Goal: Information Seeking & Learning: Learn about a topic

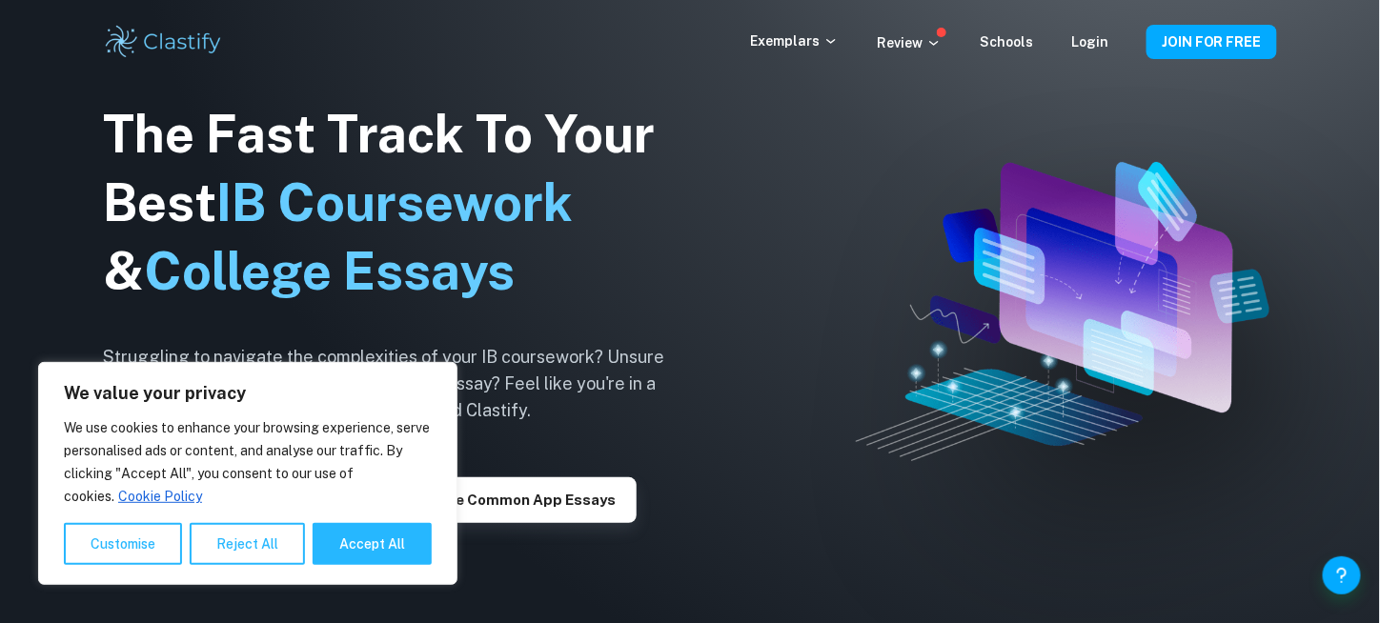
click at [814, 54] on div "Exemplars Review Schools Login JOIN FOR FREE" at bounding box center [690, 42] width 1220 height 38
click at [818, 38] on p "Exemplars" at bounding box center [794, 40] width 89 height 21
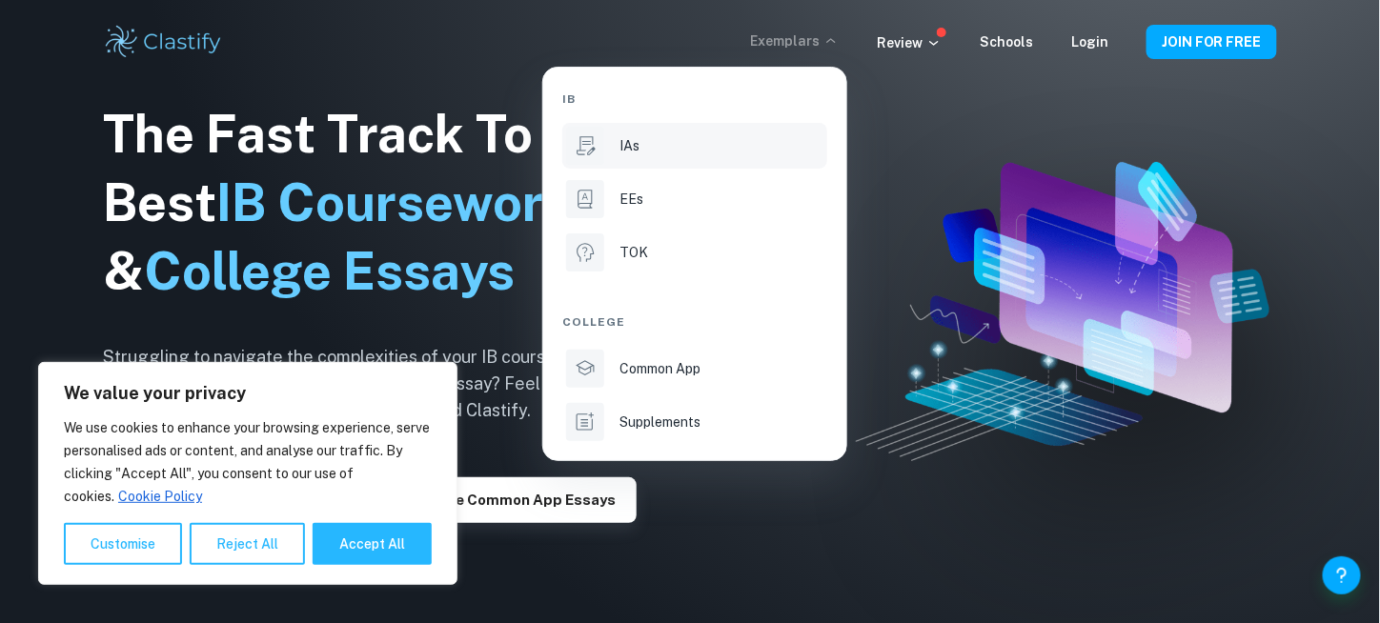
click at [692, 145] on div "IAs" at bounding box center [721, 145] width 204 height 21
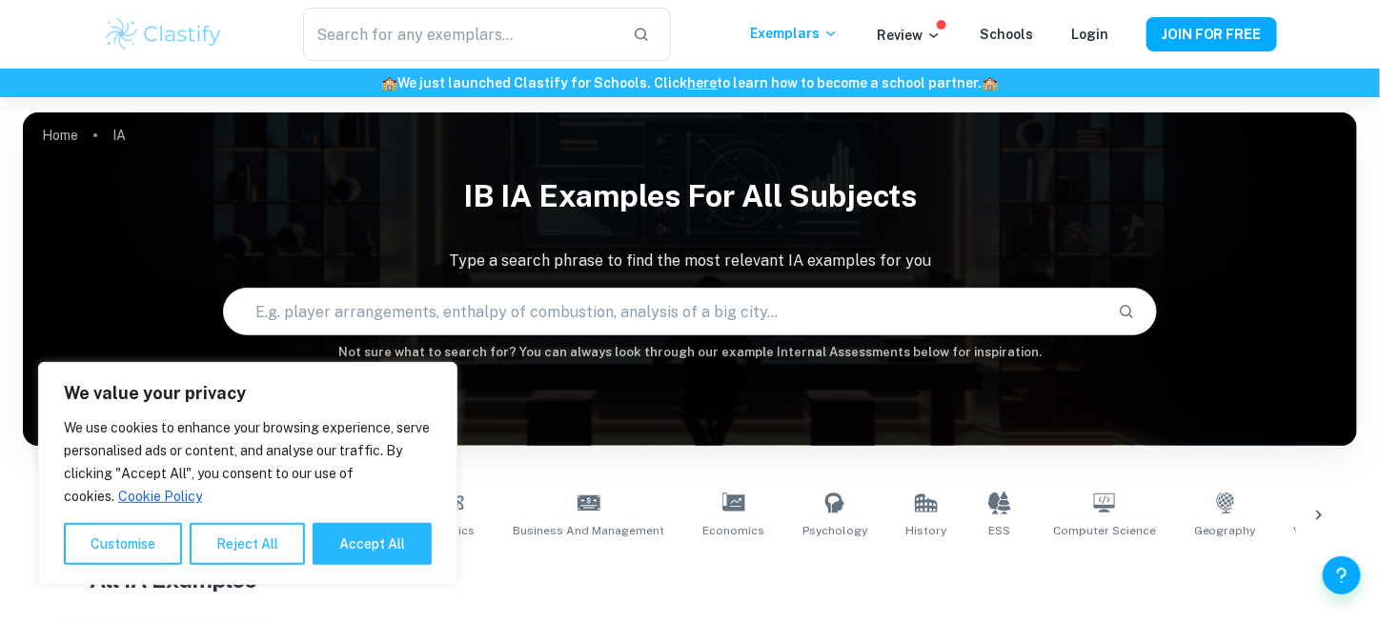
click at [448, 313] on input "text" at bounding box center [663, 311] width 879 height 53
type input "English"
click at [250, 553] on button "Reject All" at bounding box center [247, 544] width 115 height 42
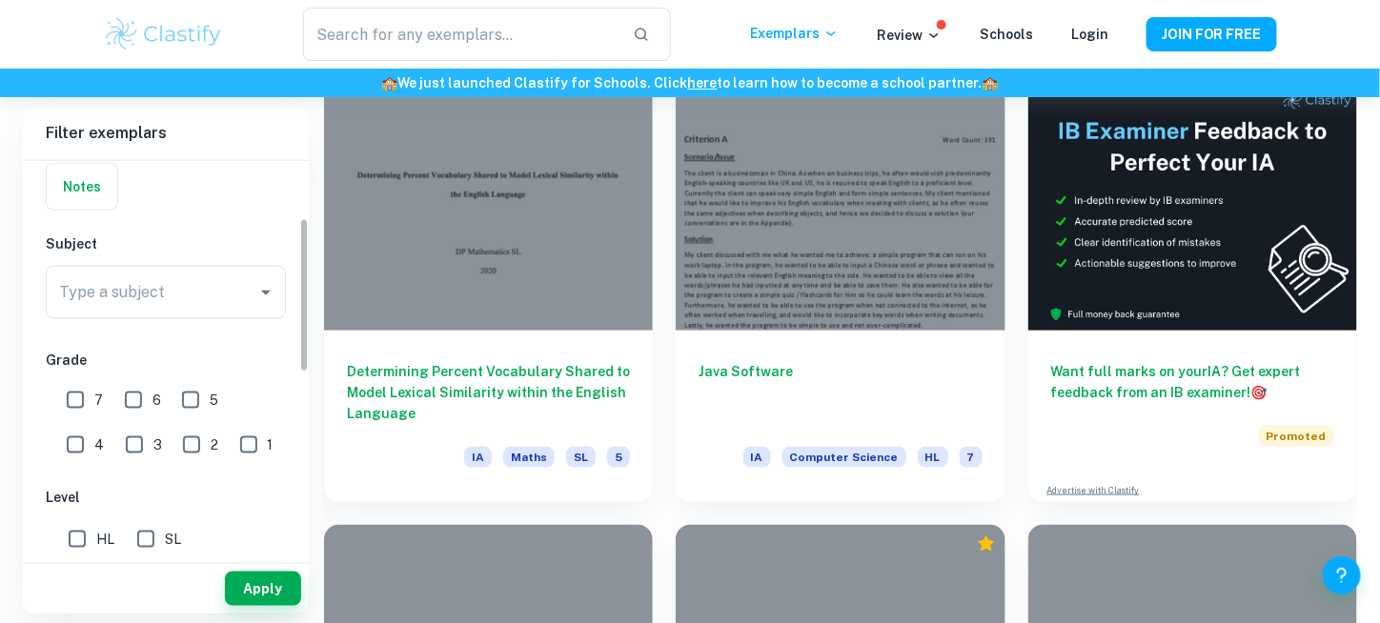
scroll to position [149, 0]
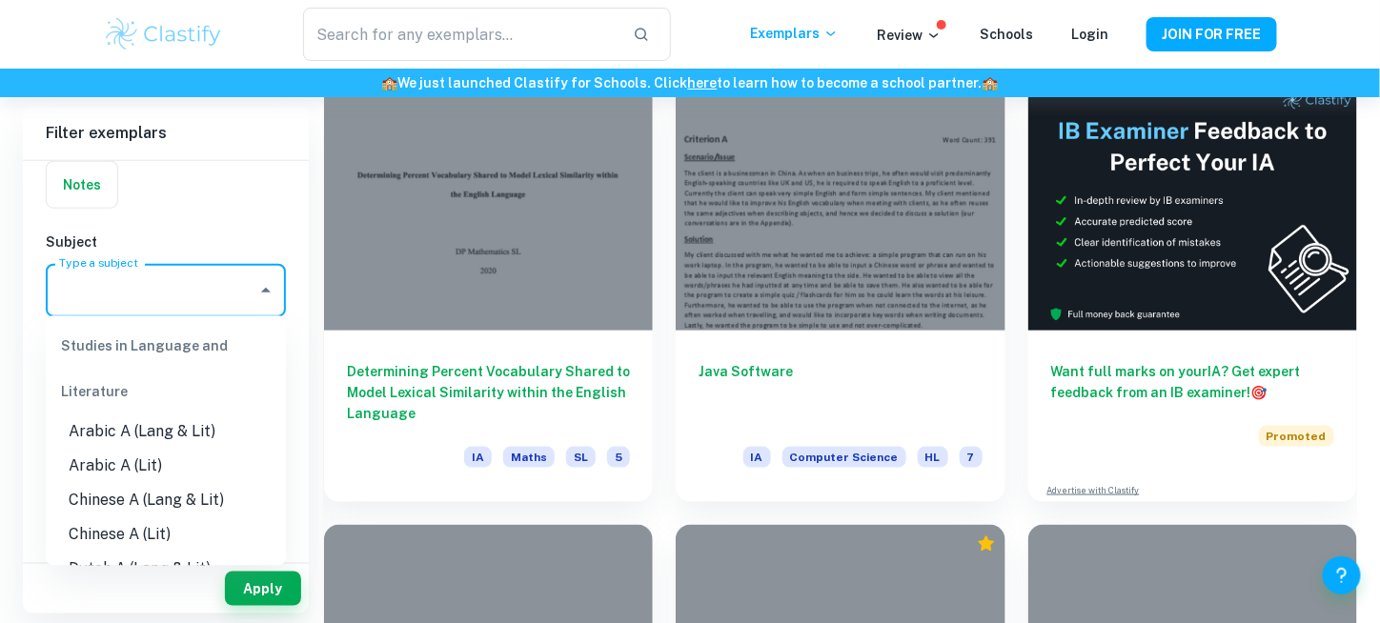
click at [157, 282] on input "Type a subject" at bounding box center [151, 291] width 194 height 36
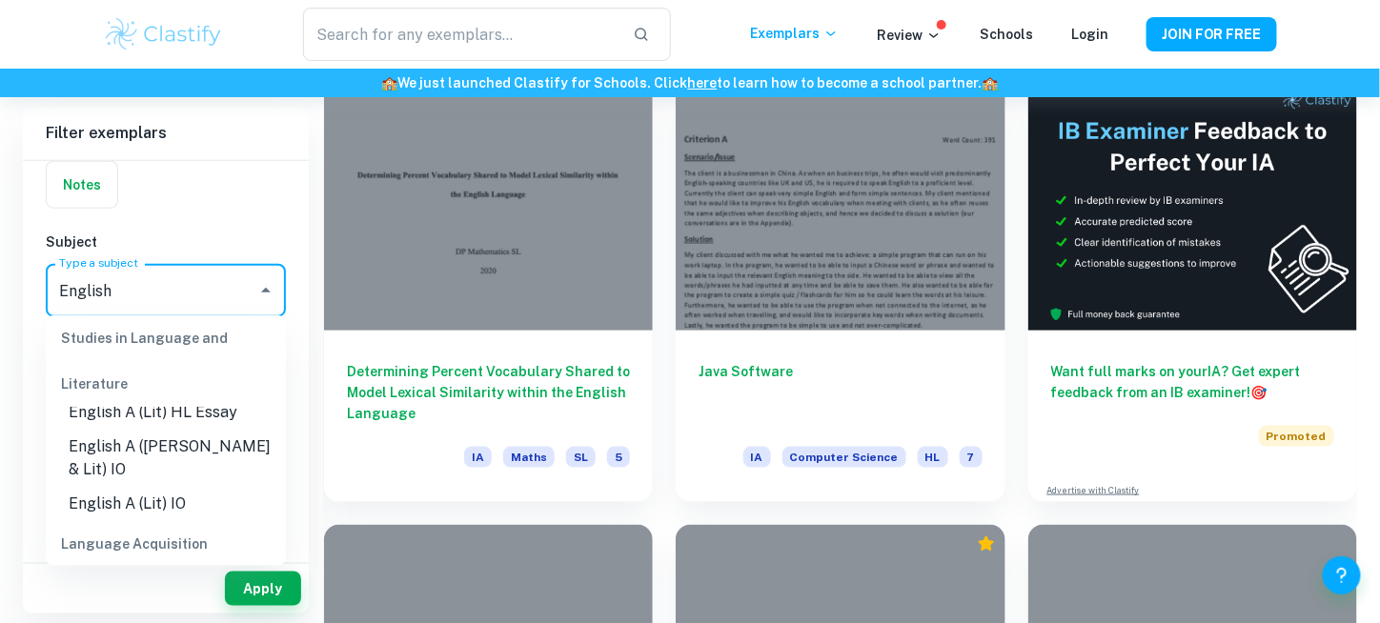
scroll to position [77, 0]
click at [150, 448] on li "English A (Lang & Lit) IO" at bounding box center [166, 458] width 240 height 57
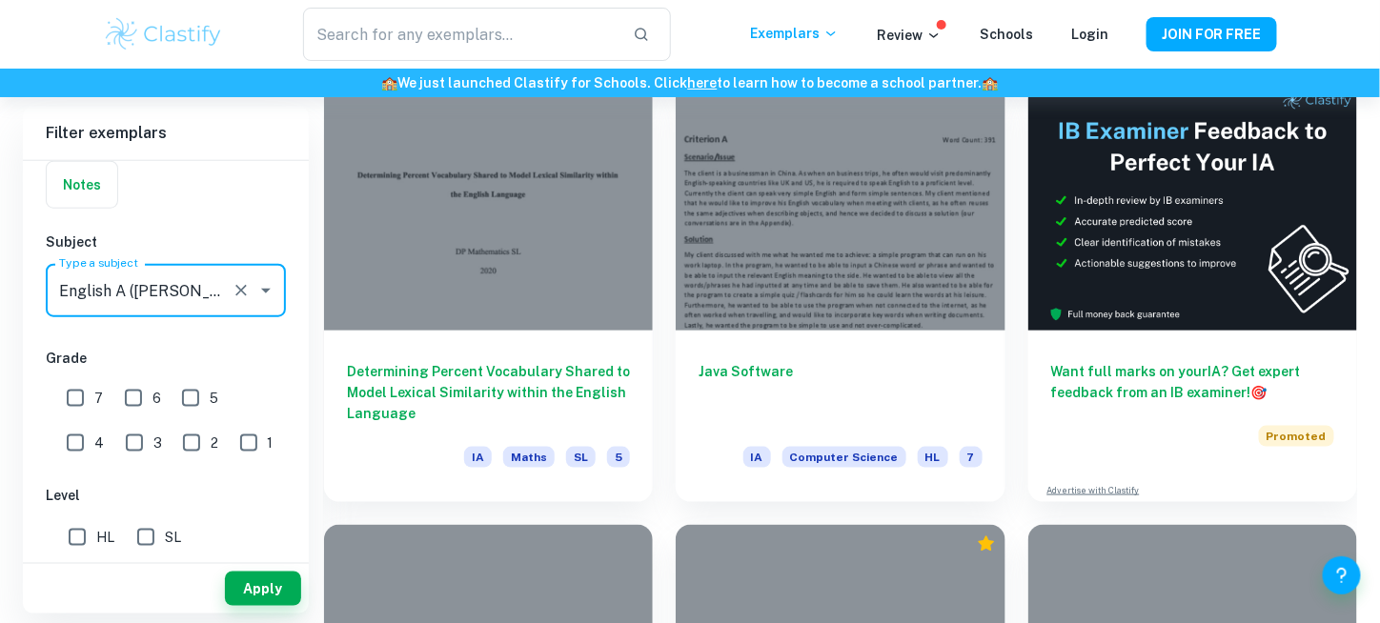
type input "English A (Lang & Lit) IO"
click at [85, 397] on input "7" at bounding box center [75, 398] width 38 height 38
checkbox input "true"
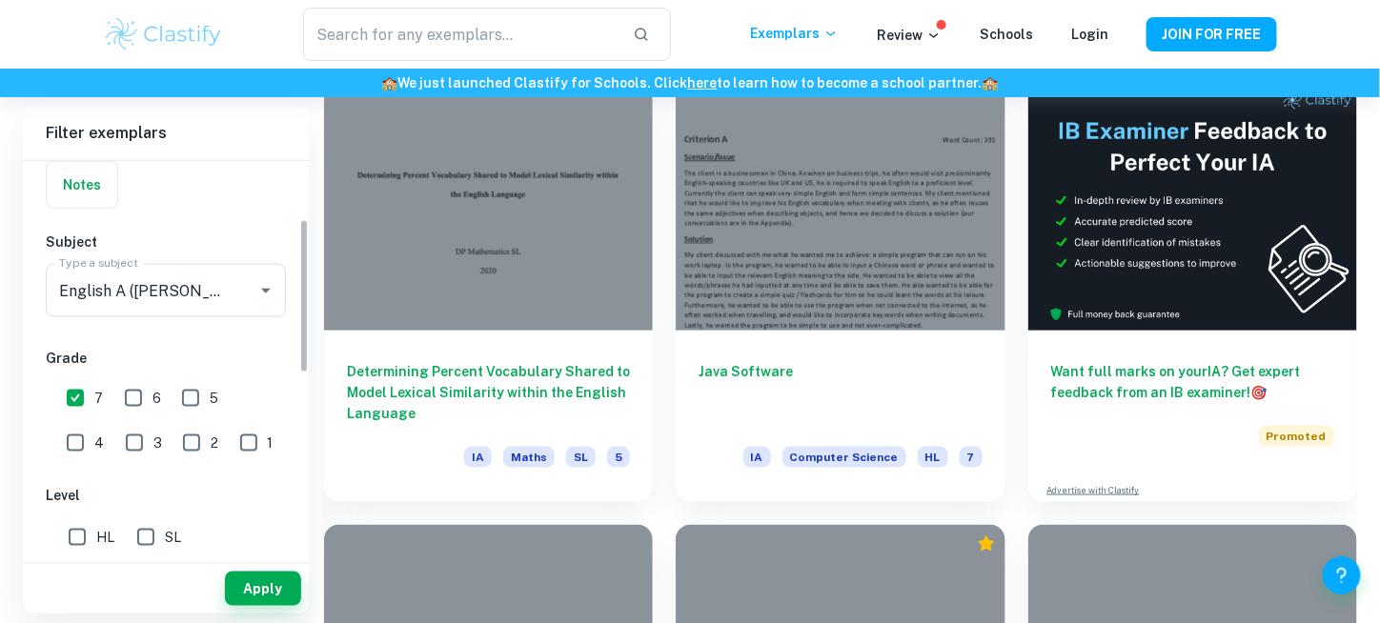
click at [158, 544] on input "SL" at bounding box center [146, 537] width 38 height 38
click at [163, 541] on input "SL" at bounding box center [146, 537] width 38 height 38
checkbox input "false"
click at [270, 584] on button "Apply" at bounding box center [263, 589] width 76 height 34
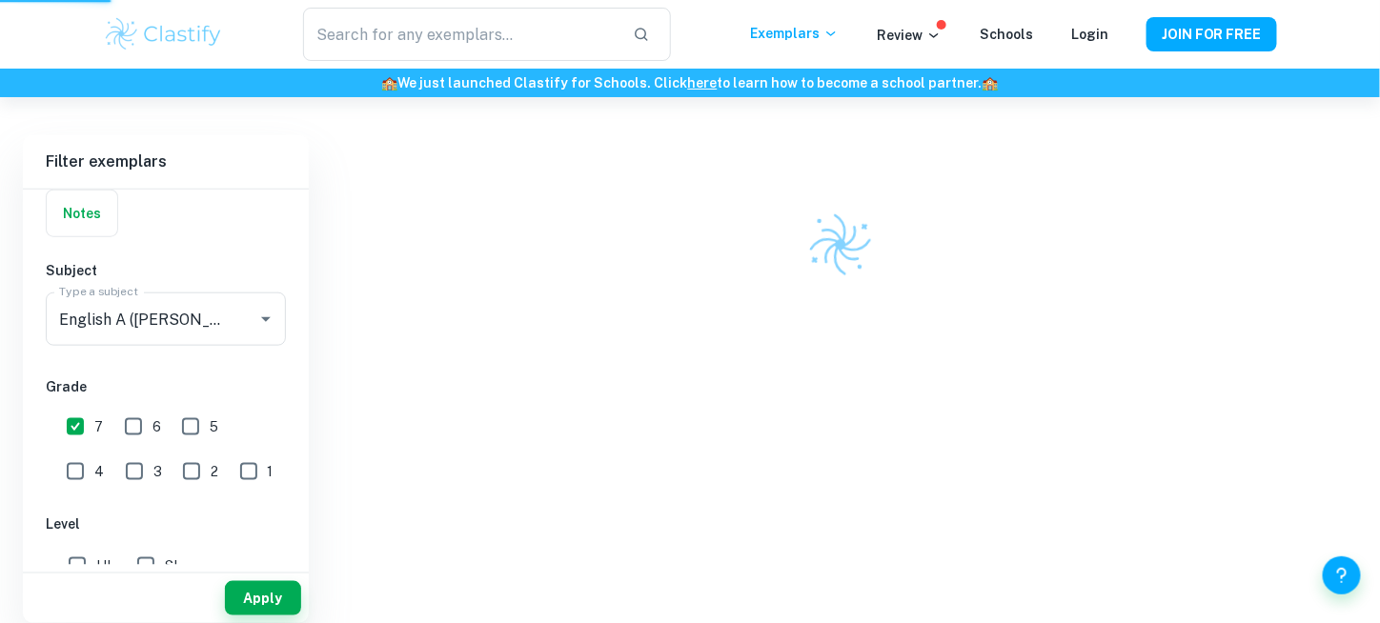
scroll to position [497, 0]
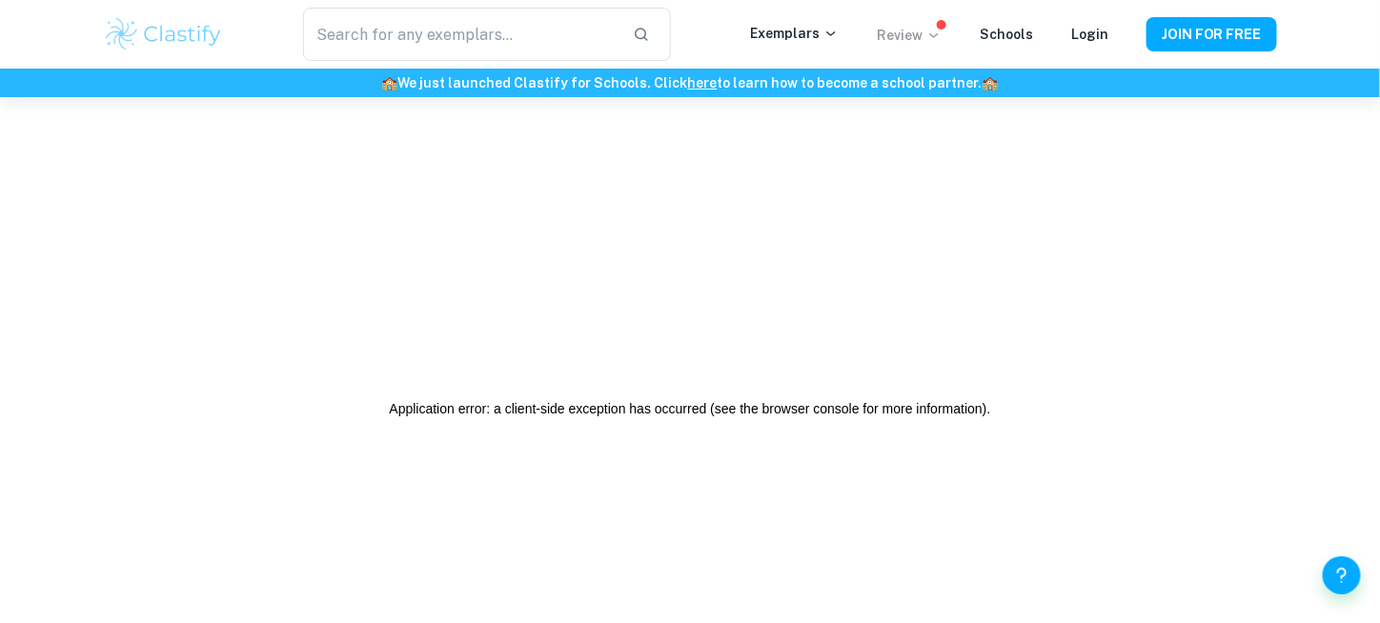
click at [924, 41] on p "Review" at bounding box center [909, 35] width 65 height 21
